Goal: Use online tool/utility: Utilize a website feature to perform a specific function

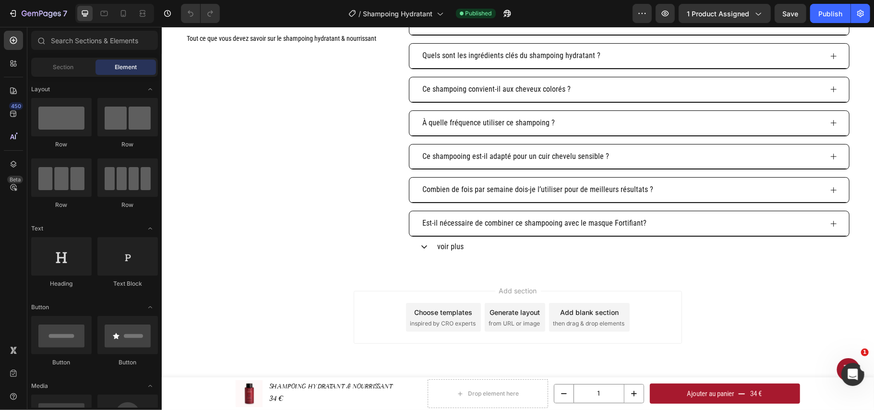
scroll to position [1514, 0]
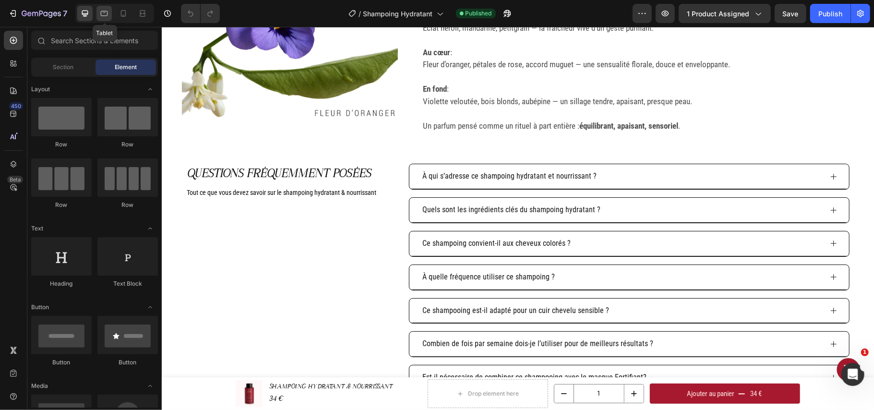
click at [104, 12] on icon at bounding box center [104, 13] width 7 height 5
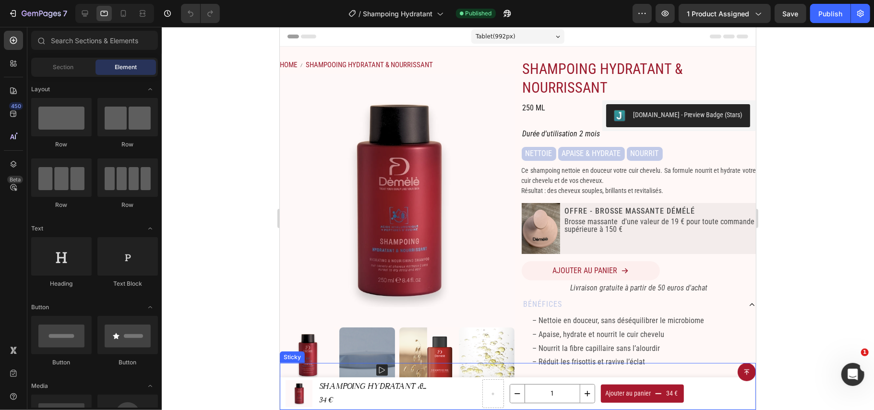
click at [402, 394] on div "Button" at bounding box center [517, 386] width 476 height 47
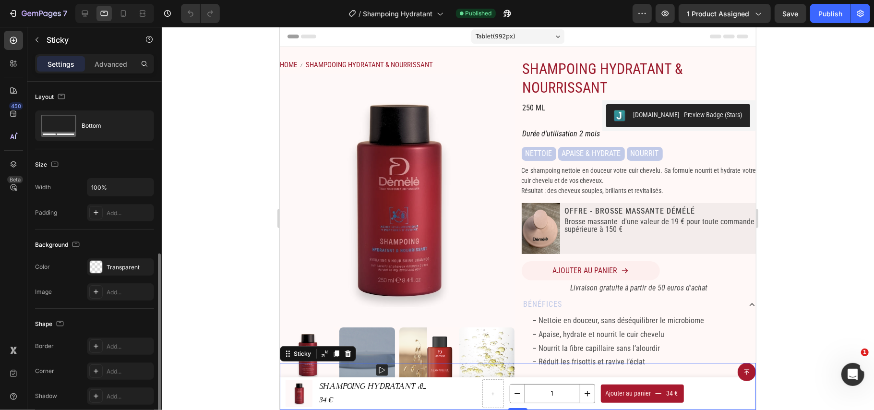
scroll to position [96, 0]
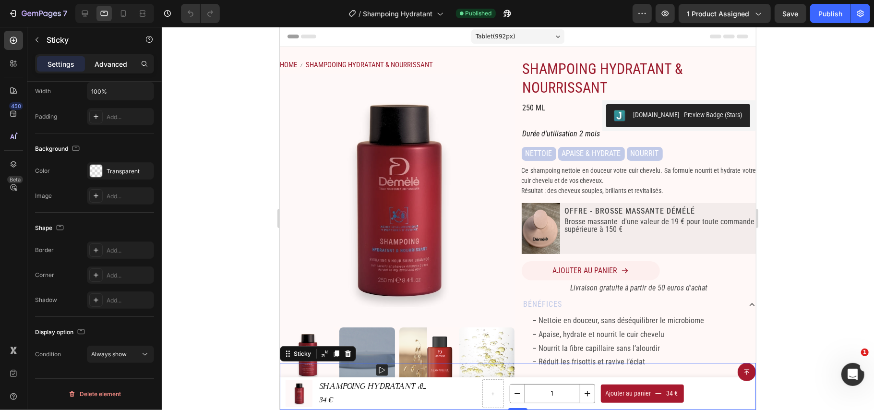
click at [111, 67] on p "Advanced" at bounding box center [111, 64] width 33 height 10
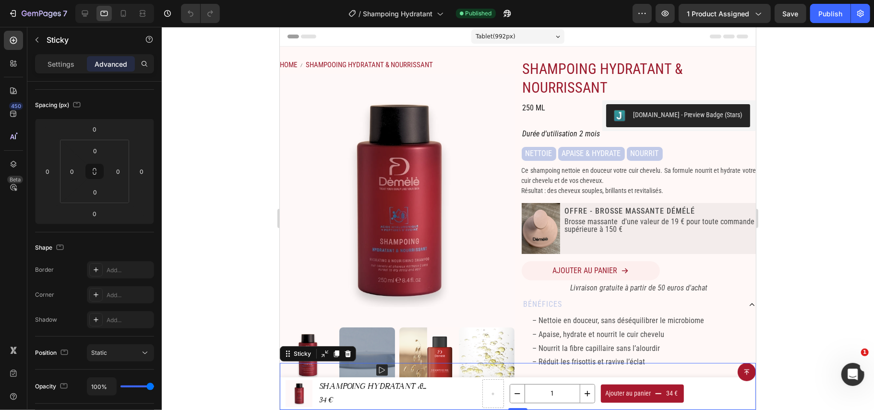
click at [61, 73] on div "Settings Advanced" at bounding box center [94, 63] width 119 height 19
click at [75, 72] on div "Settings Advanced" at bounding box center [94, 63] width 119 height 19
click at [71, 65] on p "Settings" at bounding box center [61, 64] width 27 height 10
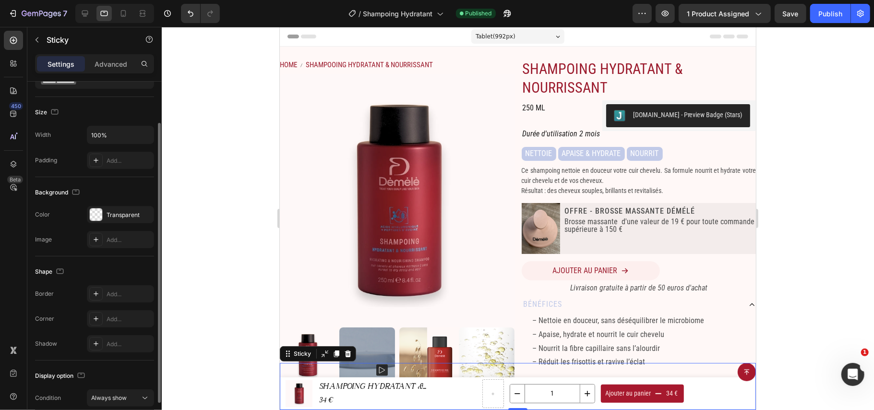
scroll to position [0, 0]
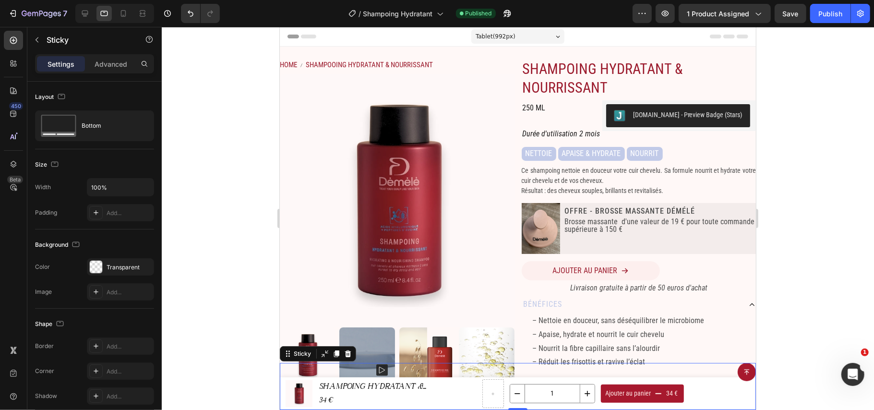
click at [352, 386] on div "Button" at bounding box center [517, 386] width 476 height 47
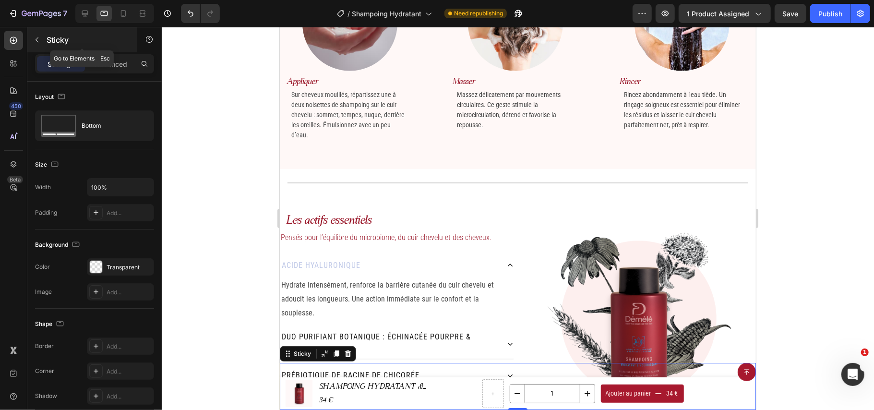
click at [37, 38] on icon "button" at bounding box center [37, 39] width 3 height 5
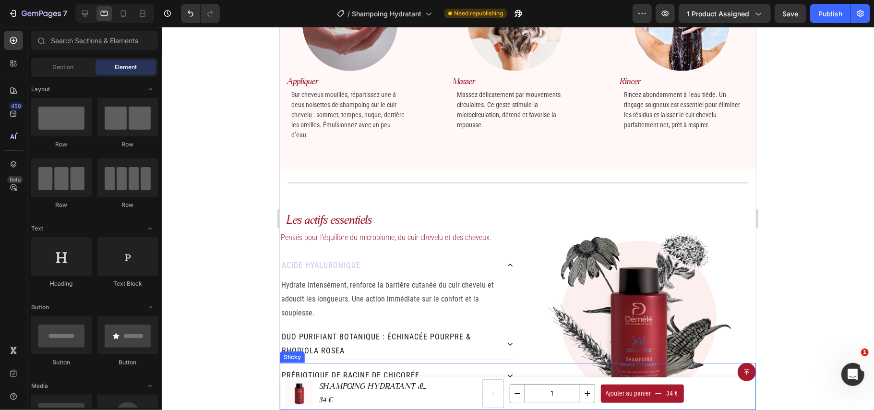
click at [461, 396] on div "Button" at bounding box center [517, 386] width 476 height 47
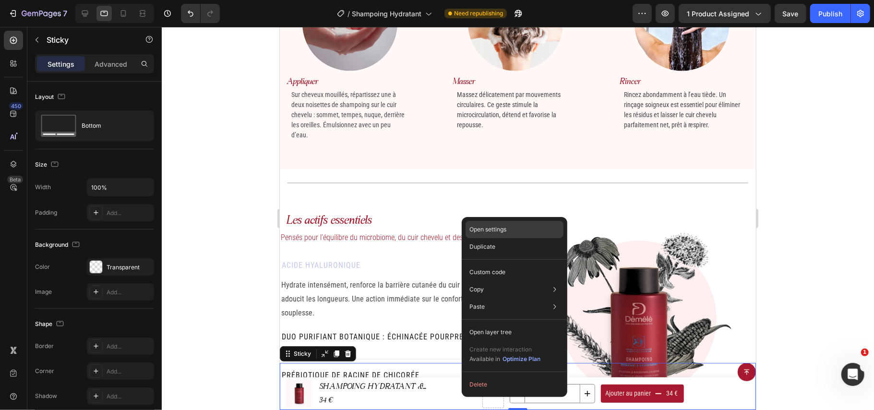
click at [510, 225] on div "Open settings" at bounding box center [515, 229] width 98 height 17
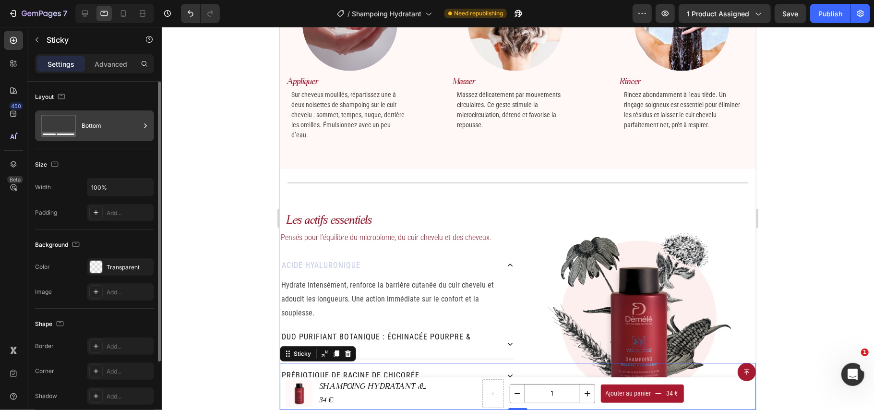
click at [128, 126] on div "Bottom" at bounding box center [111, 126] width 59 height 22
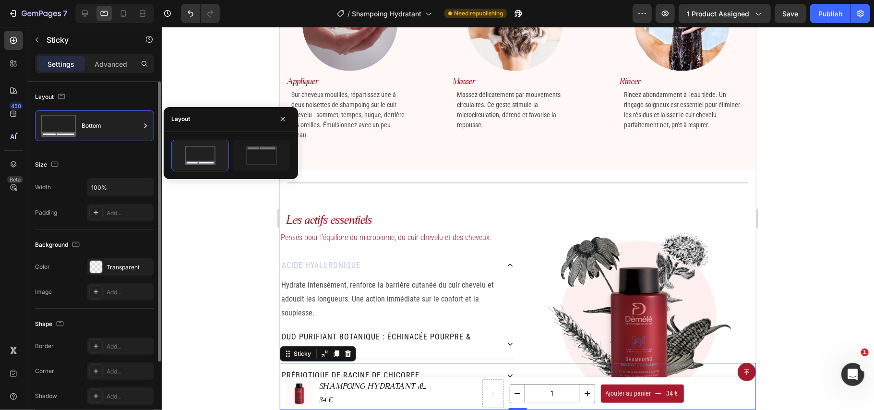
click at [113, 155] on div "Size Width 100% Padding Add..." at bounding box center [94, 189] width 119 height 80
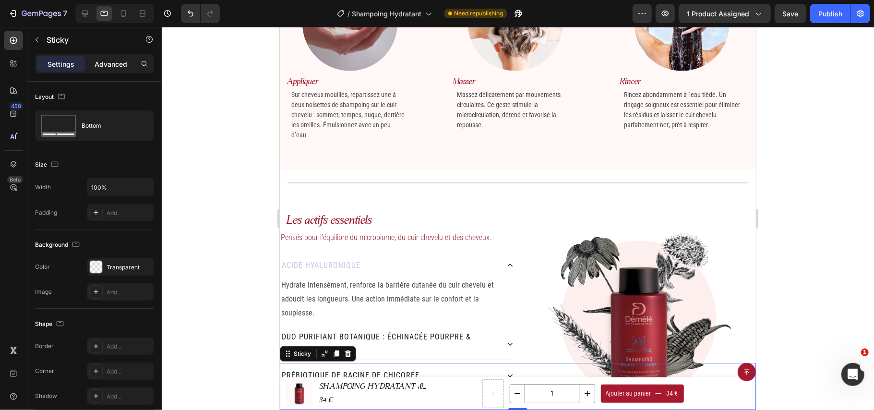
click at [104, 56] on div "Advanced" at bounding box center [111, 63] width 48 height 15
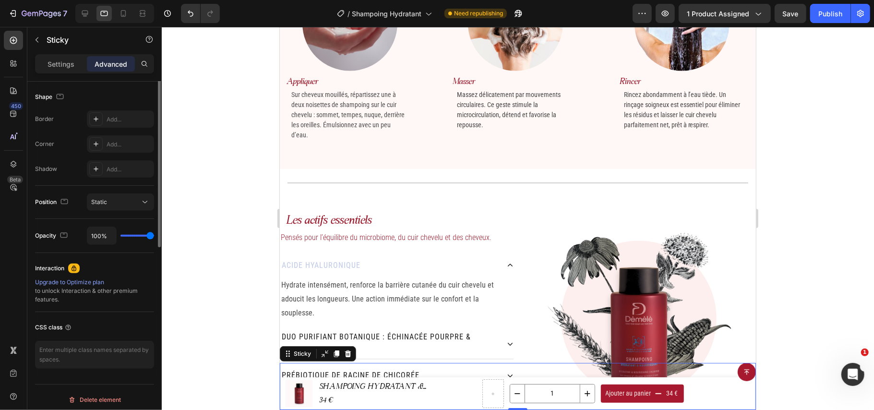
scroll to position [253, 0]
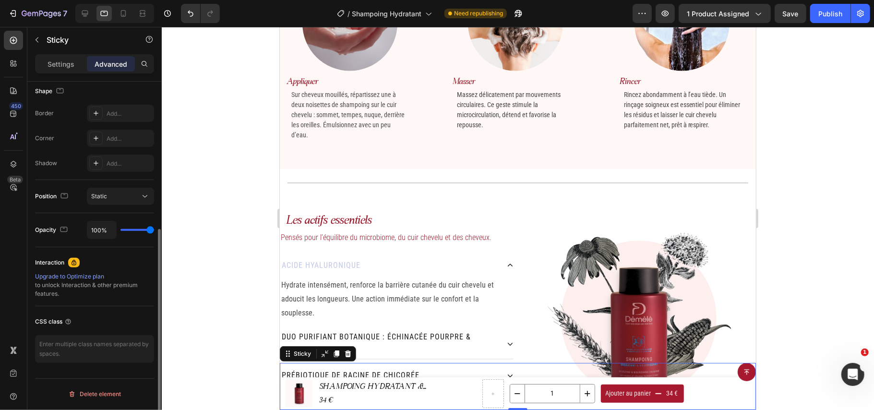
click at [86, 279] on div "Upgrade to Optimize plan" at bounding box center [94, 276] width 119 height 9
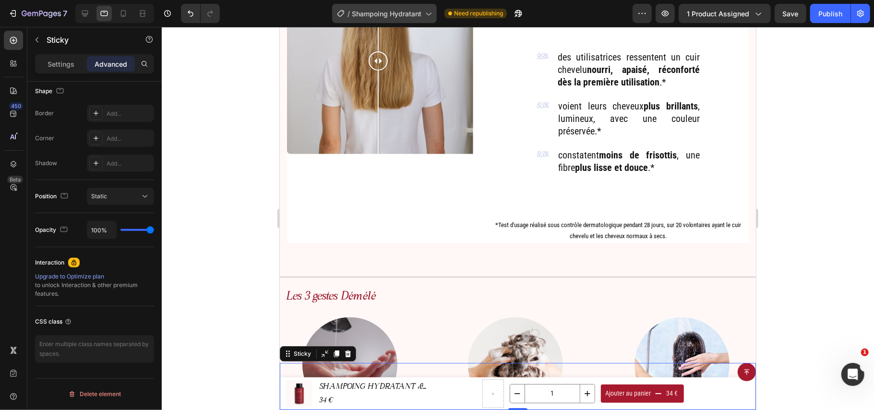
scroll to position [501, 0]
